Goal: Task Accomplishment & Management: Manage account settings

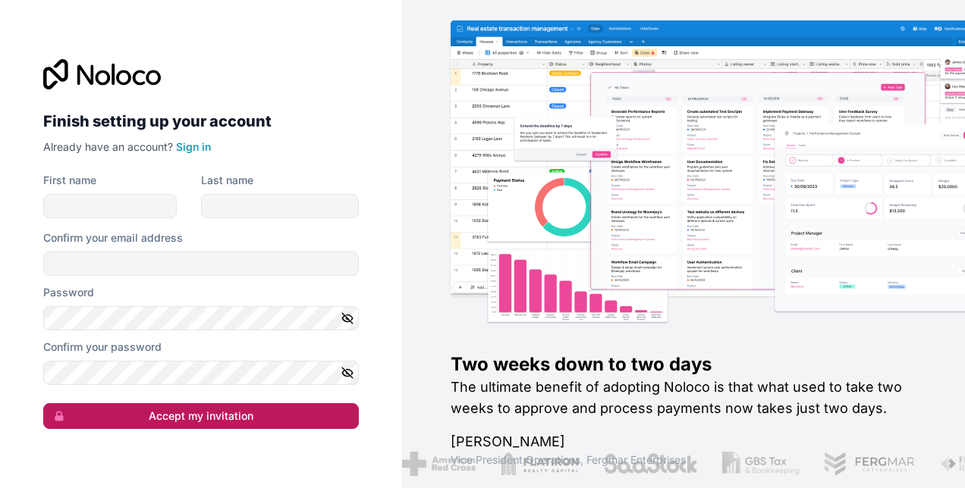
click at [259, 416] on button "Accept my invitation" at bounding box center [201, 417] width 316 height 26
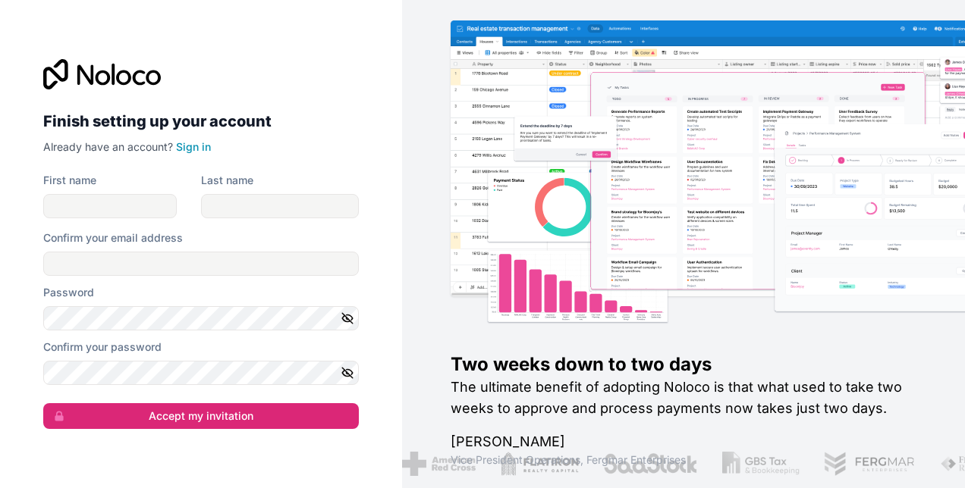
click at [275, 168] on div "Finish setting up your account Already have an account? Sign in First name Last…" at bounding box center [201, 244] width 316 height 370
click at [193, 145] on link "Sign in" at bounding box center [193, 146] width 35 height 13
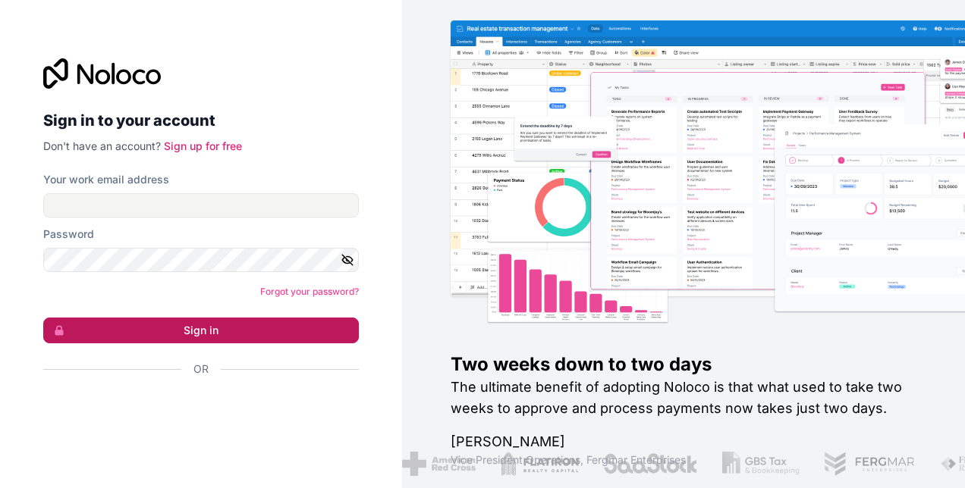
click at [228, 332] on button "Sign in" at bounding box center [201, 331] width 316 height 26
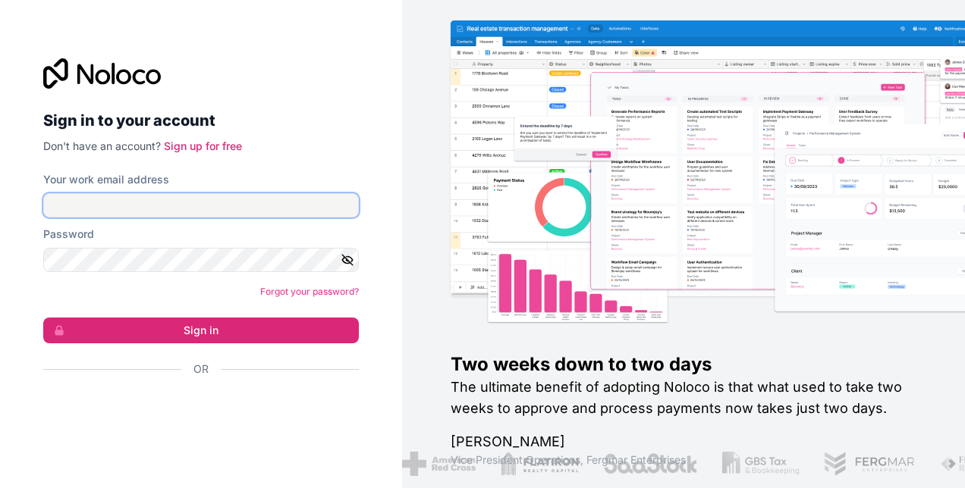
click at [285, 199] on input "Your work email address" at bounding box center [201, 205] width 316 height 24
type input "**********"
